Goal: Navigation & Orientation: Find specific page/section

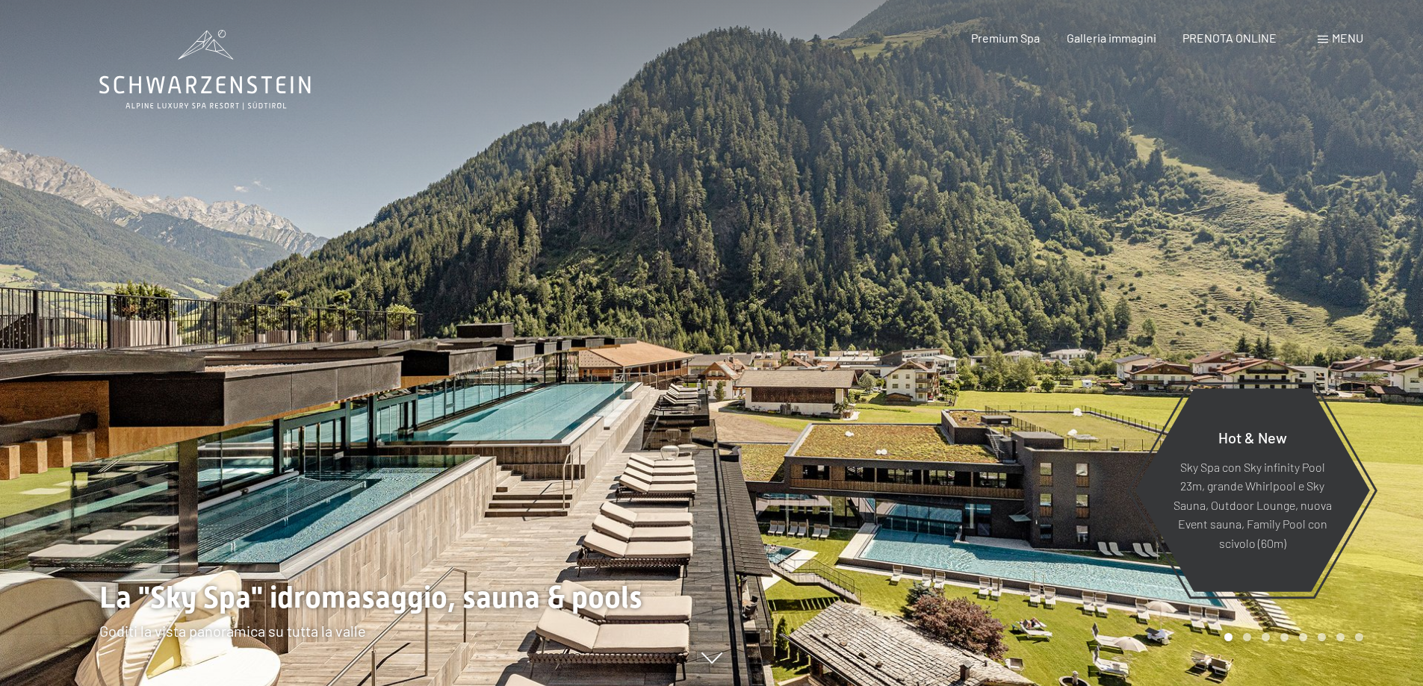
click at [1345, 38] on span "Menu" at bounding box center [1347, 38] width 31 height 14
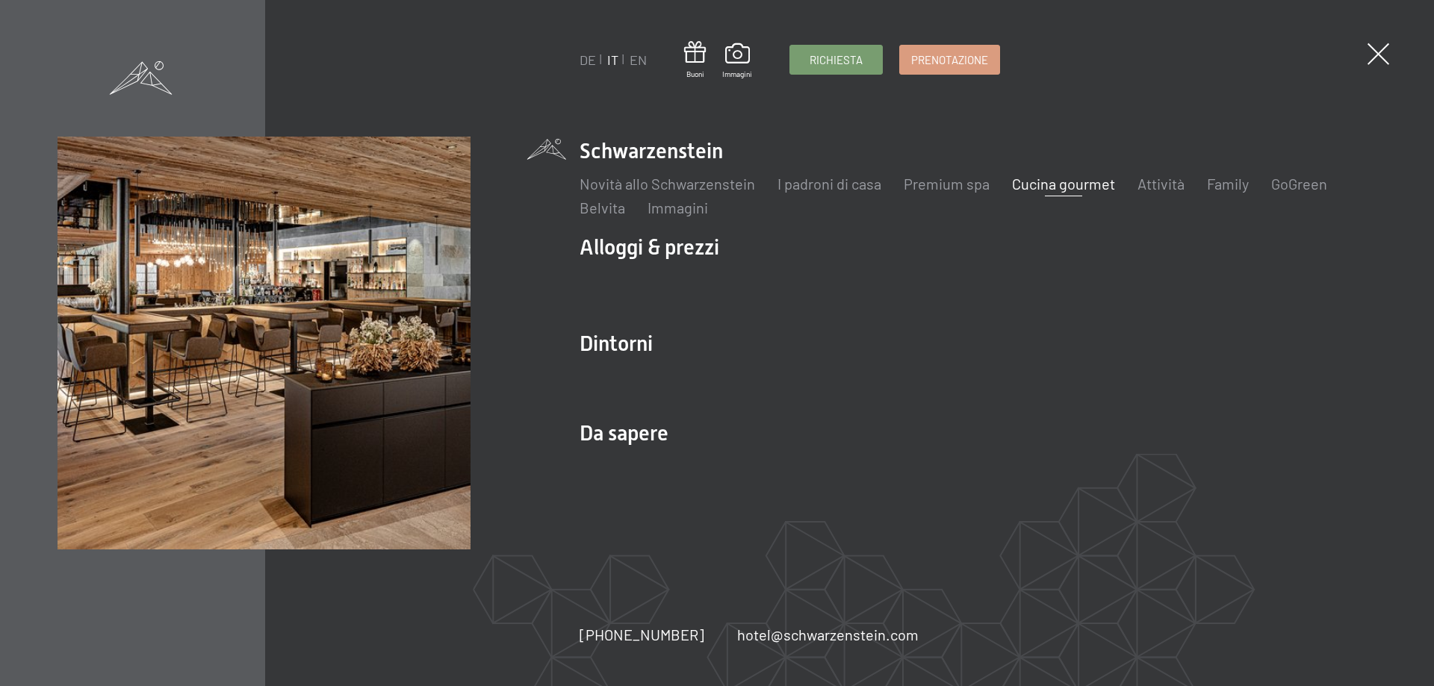
click at [1066, 181] on link "Cucina gourmet" at bounding box center [1063, 184] width 103 height 18
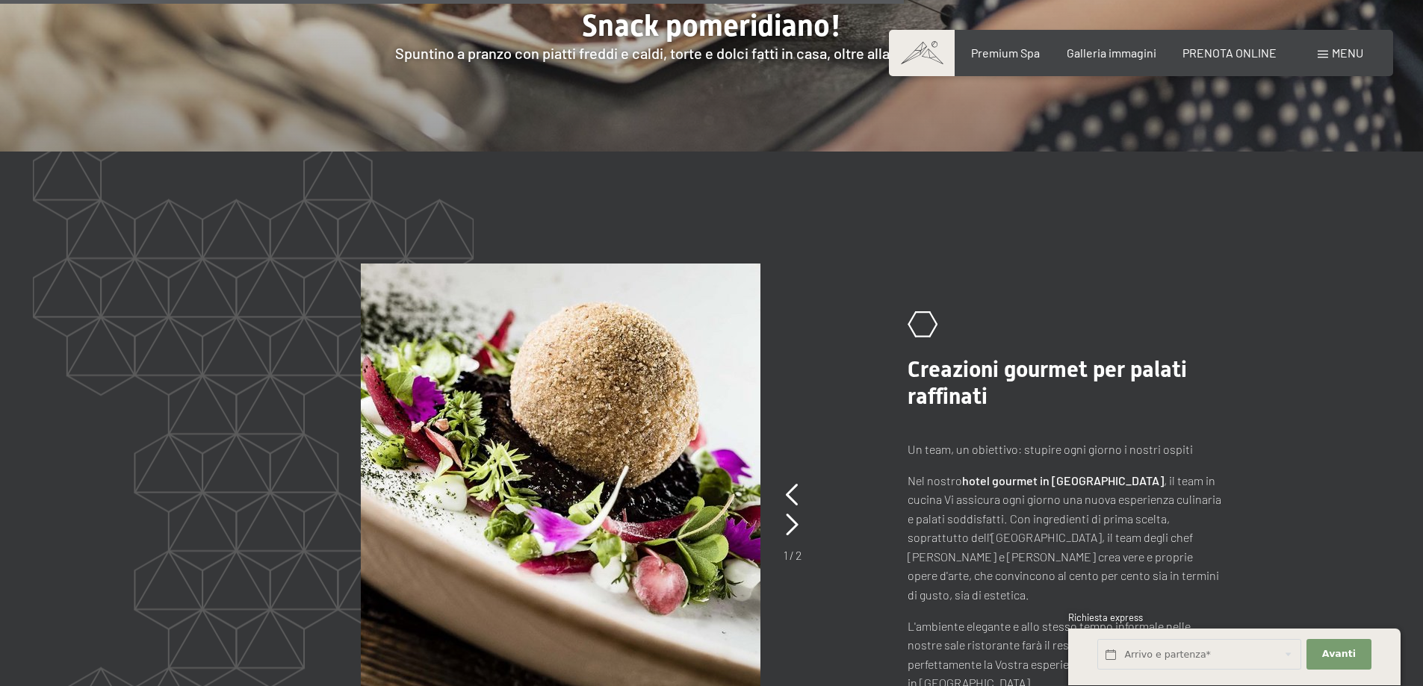
scroll to position [3137, 0]
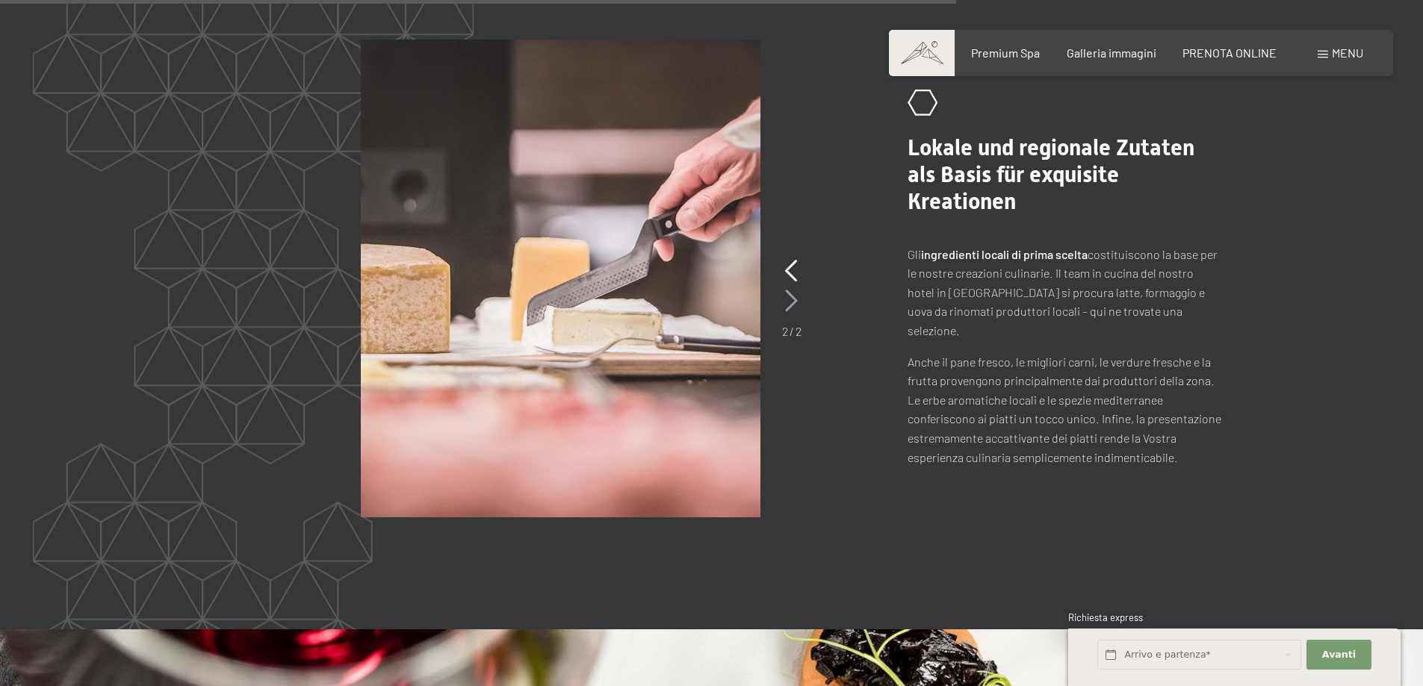
click at [792, 290] on icon at bounding box center [791, 301] width 13 height 22
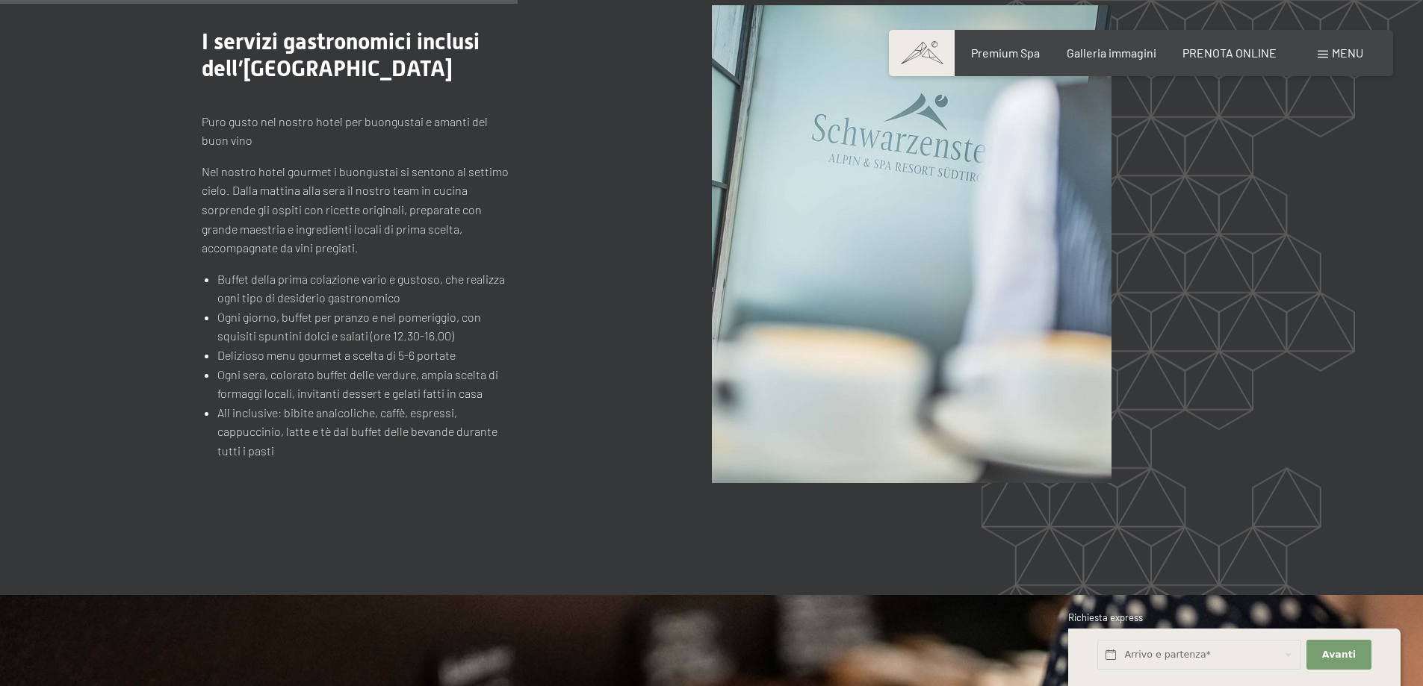
scroll to position [1643, 0]
